Goal: Information Seeking & Learning: Learn about a topic

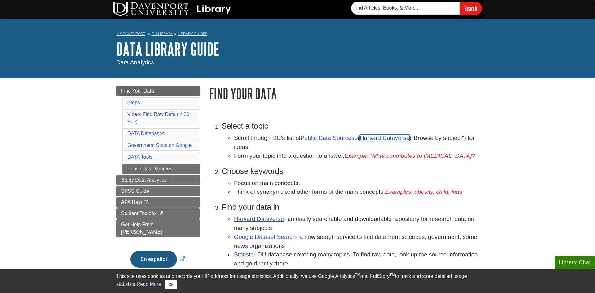
click at [387, 140] on link "Harvard Dataverse" at bounding box center [385, 138] width 50 height 7
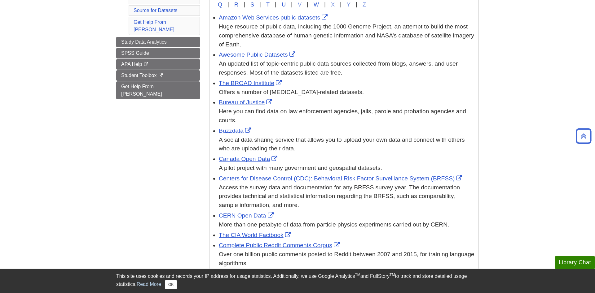
scroll to position [95, 0]
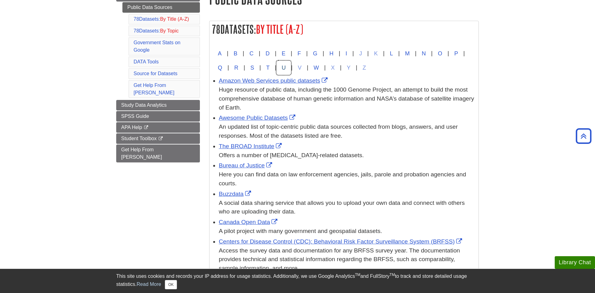
click at [291, 71] on button "U" at bounding box center [283, 68] width 15 height 14
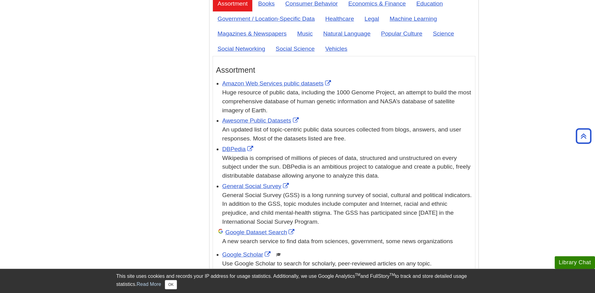
scroll to position [2348, 0]
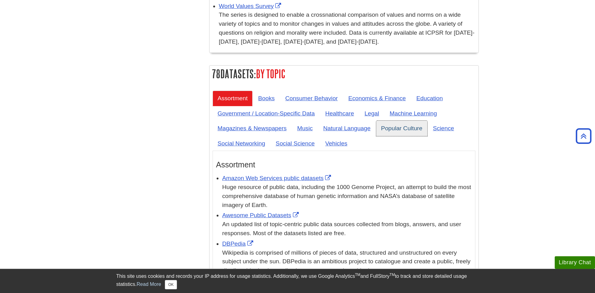
click at [393, 121] on link "Popular Culture" at bounding box center [401, 128] width 51 height 15
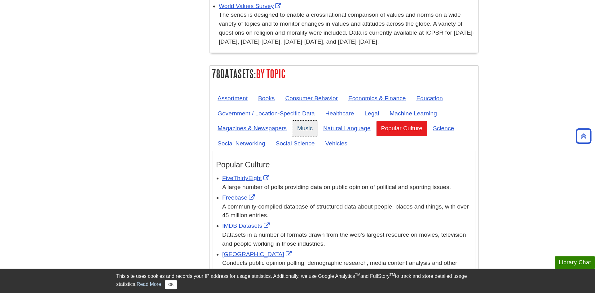
click at [307, 121] on link "Music" at bounding box center [304, 128] width 25 height 15
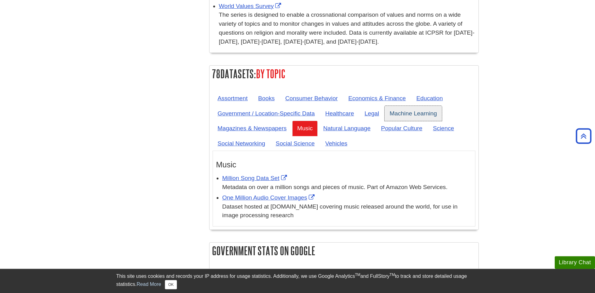
click at [399, 106] on link "Machine Learning" at bounding box center [412, 113] width 57 height 15
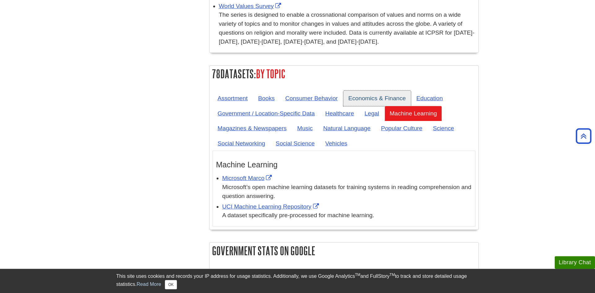
click at [395, 91] on link "Economics & Finance" at bounding box center [377, 98] width 68 height 15
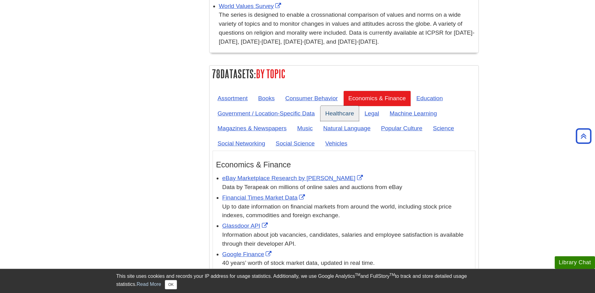
click at [328, 106] on link "Healthcare" at bounding box center [339, 113] width 39 height 15
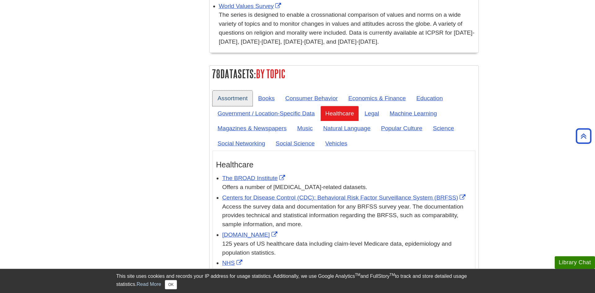
click at [239, 91] on link "Assortment" at bounding box center [232, 98] width 40 height 15
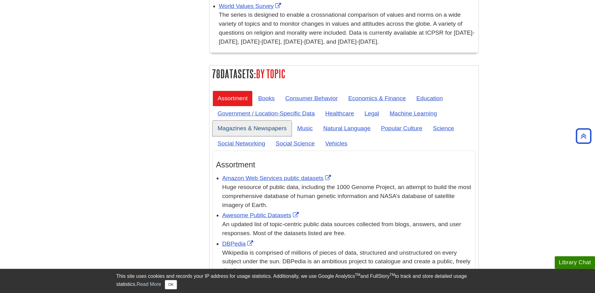
click at [291, 121] on link "Magazines & Newspapers" at bounding box center [251, 128] width 79 height 15
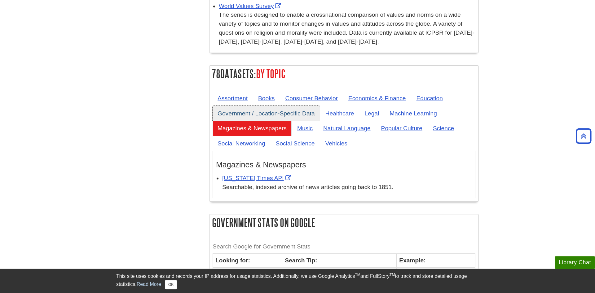
click at [283, 106] on link "Government / Location-Specific Data" at bounding box center [265, 113] width 107 height 15
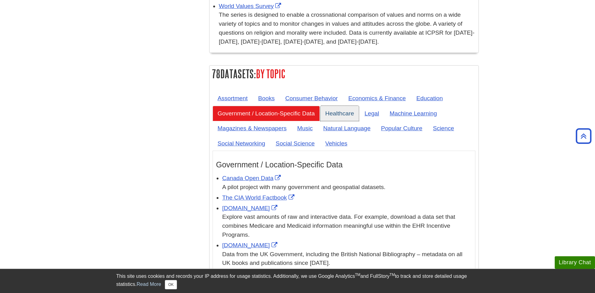
click at [352, 106] on link "Healthcare" at bounding box center [339, 113] width 39 height 15
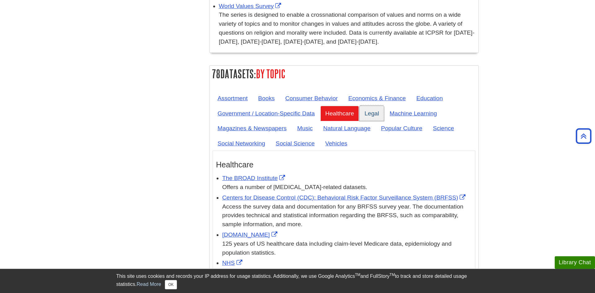
click at [369, 106] on link "Legal" at bounding box center [371, 113] width 24 height 15
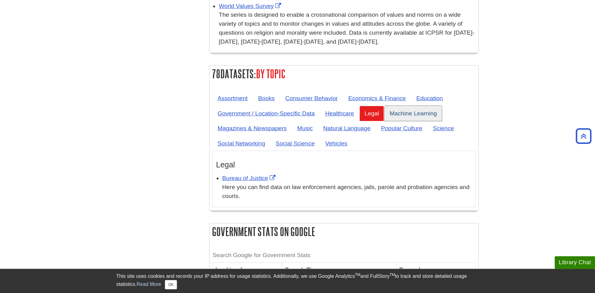
click at [400, 106] on link "Machine Learning" at bounding box center [412, 113] width 57 height 15
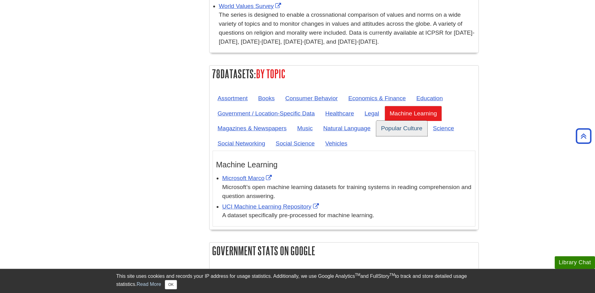
click at [401, 121] on link "Popular Culture" at bounding box center [401, 128] width 51 height 15
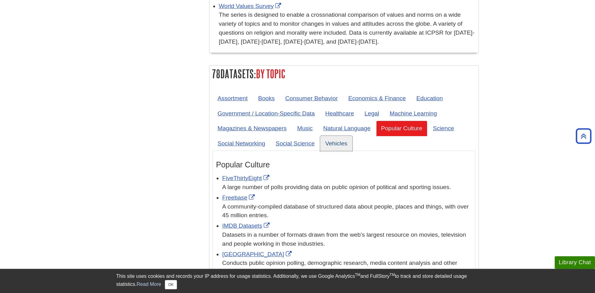
click at [350, 136] on link "Vehicles" at bounding box center [336, 143] width 32 height 15
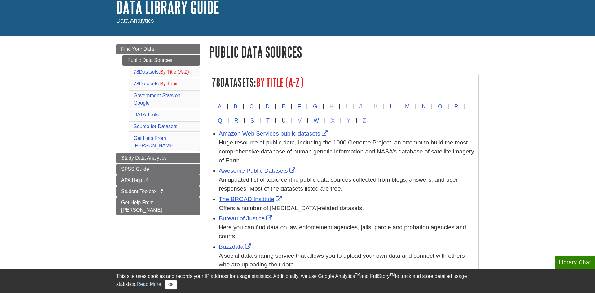
scroll to position [73, 0]
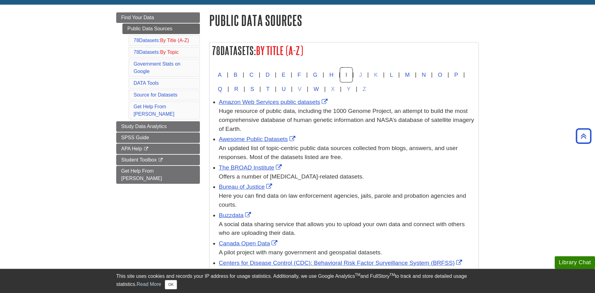
click at [352, 77] on button "I" at bounding box center [346, 75] width 12 height 14
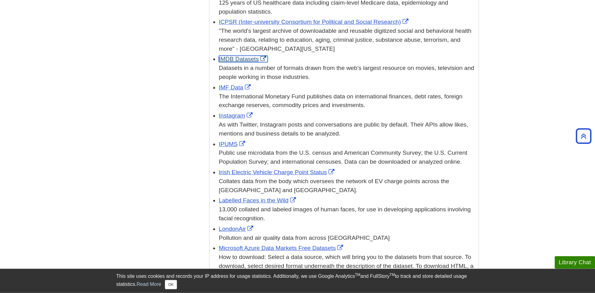
click at [246, 56] on link "IMDB Datasets" at bounding box center [243, 59] width 49 height 7
